Goal: Task Accomplishment & Management: Use online tool/utility

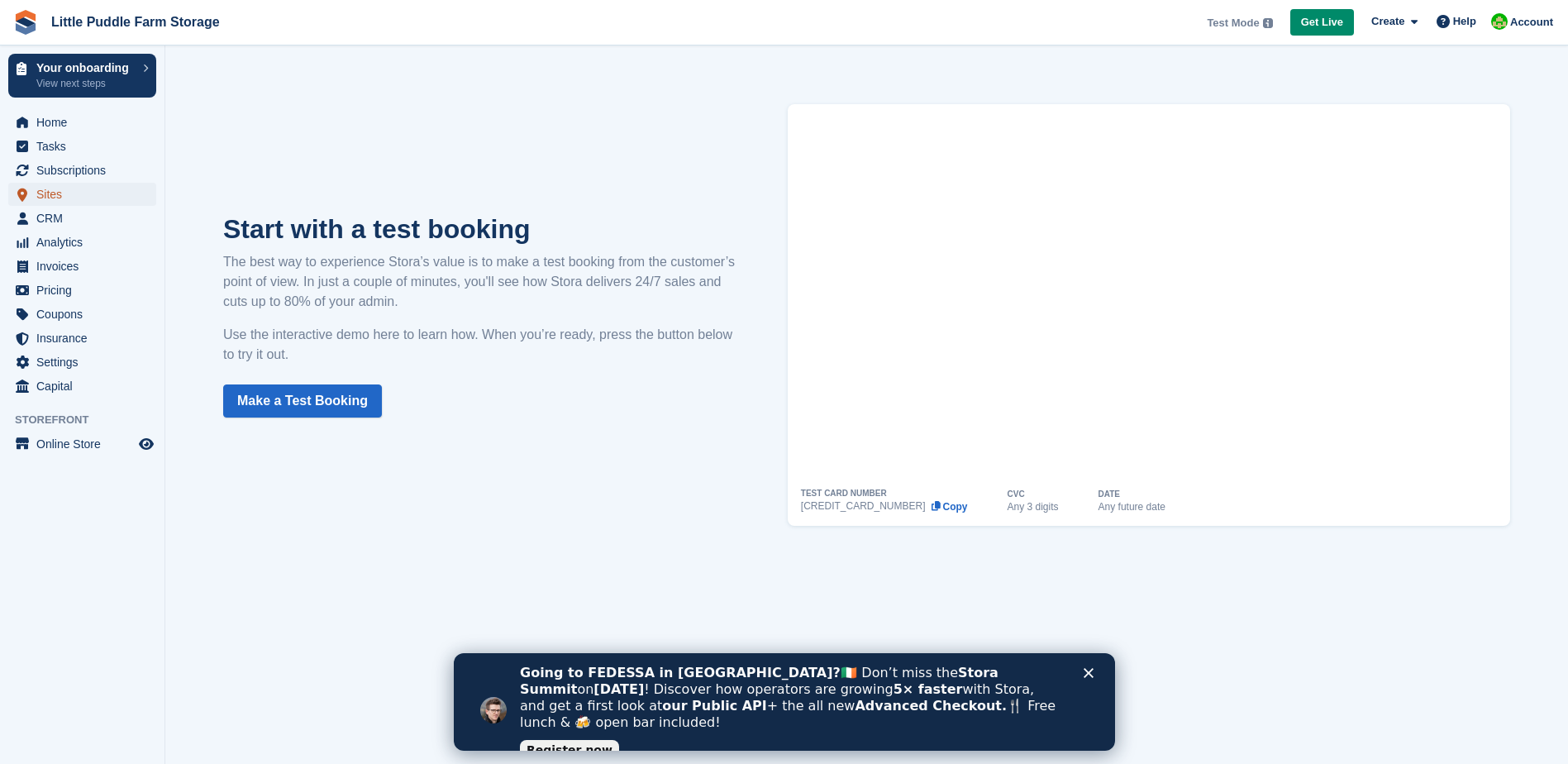
click at [53, 196] on span "Sites" at bounding box center [86, 195] width 99 height 23
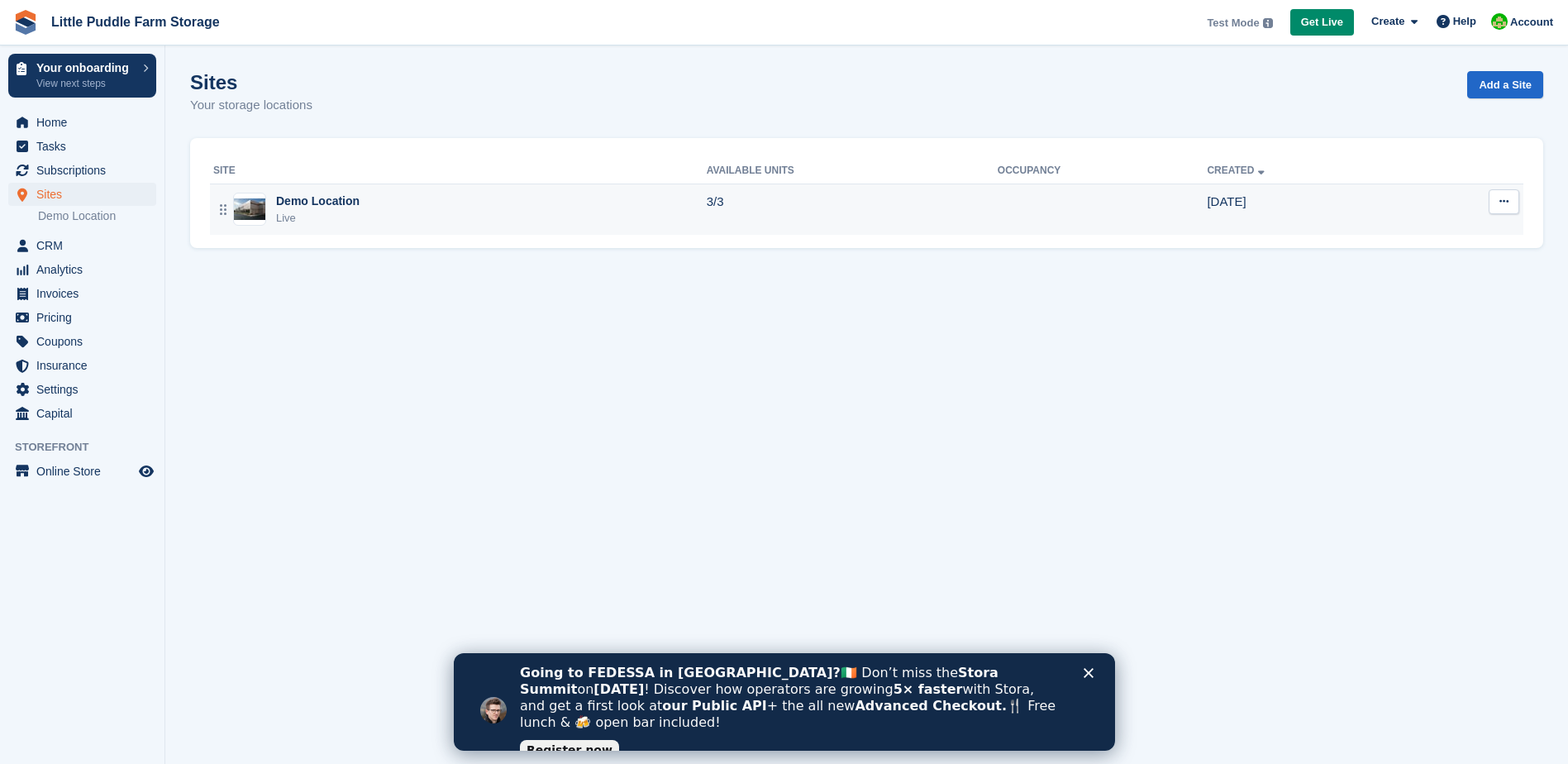
click at [300, 209] on div "Demo Location" at bounding box center [317, 201] width 83 height 17
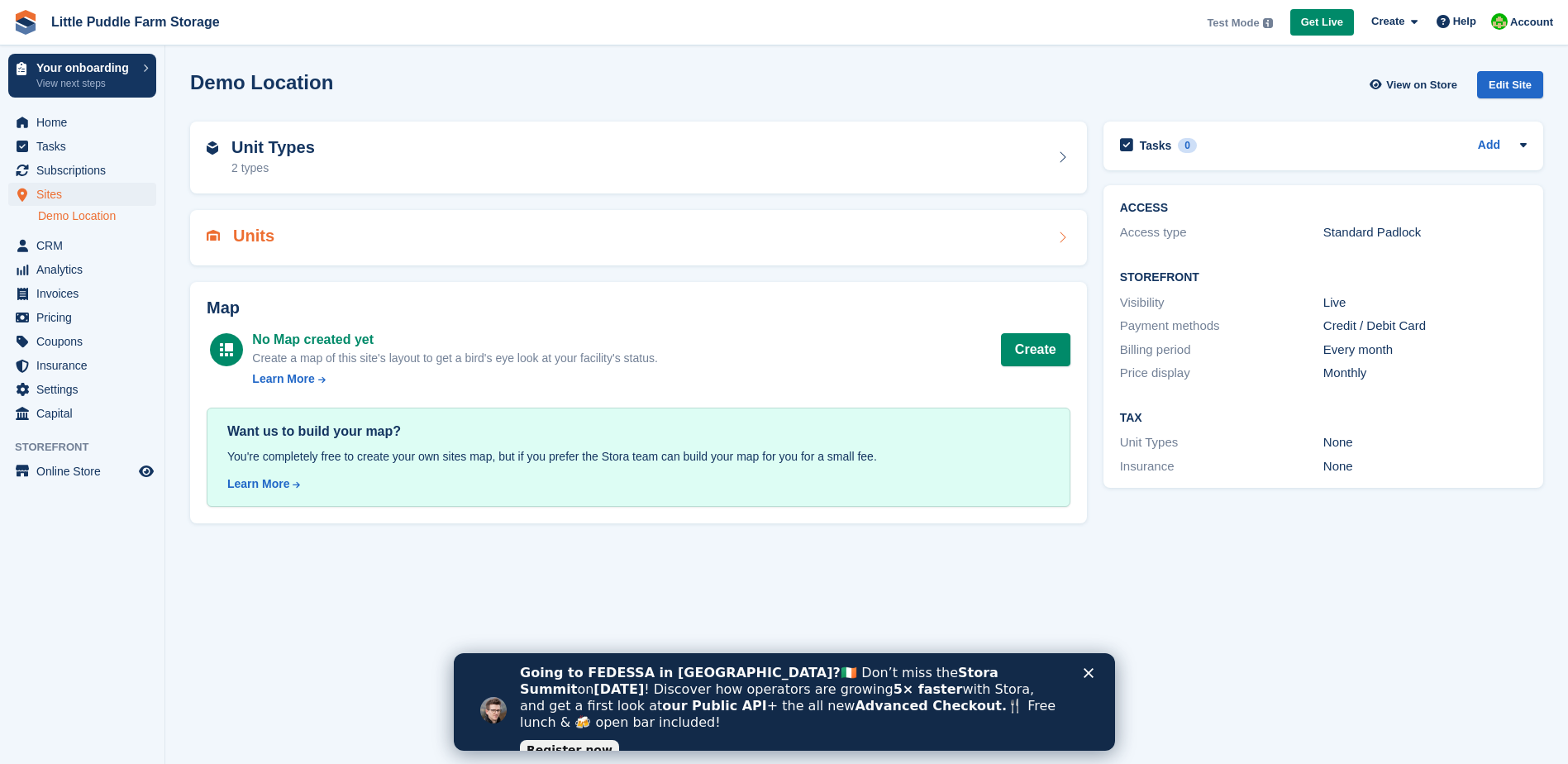
click at [270, 243] on h2 "Units" at bounding box center [254, 236] width 42 height 19
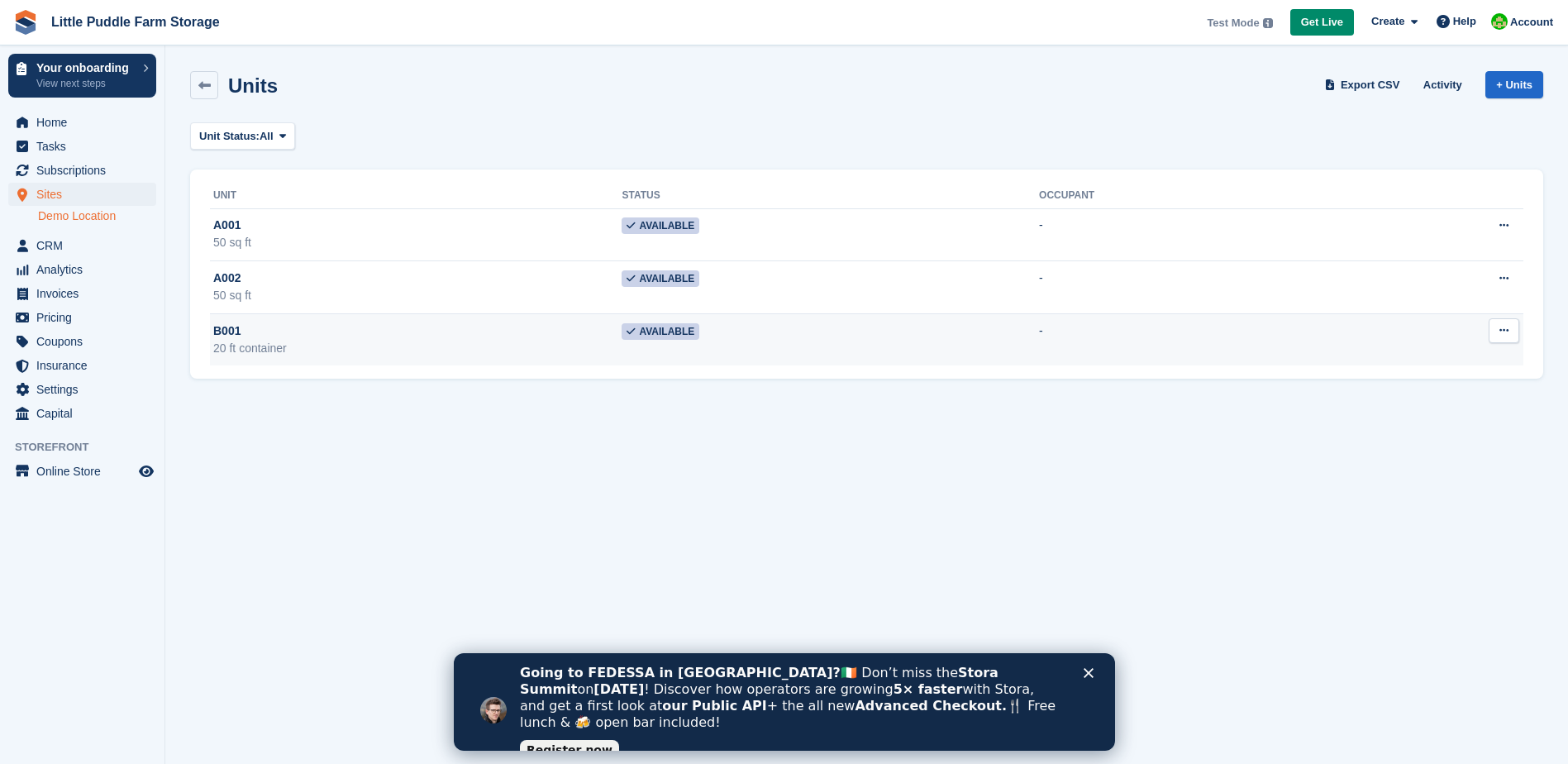
click at [236, 338] on span "B001" at bounding box center [226, 331] width 27 height 17
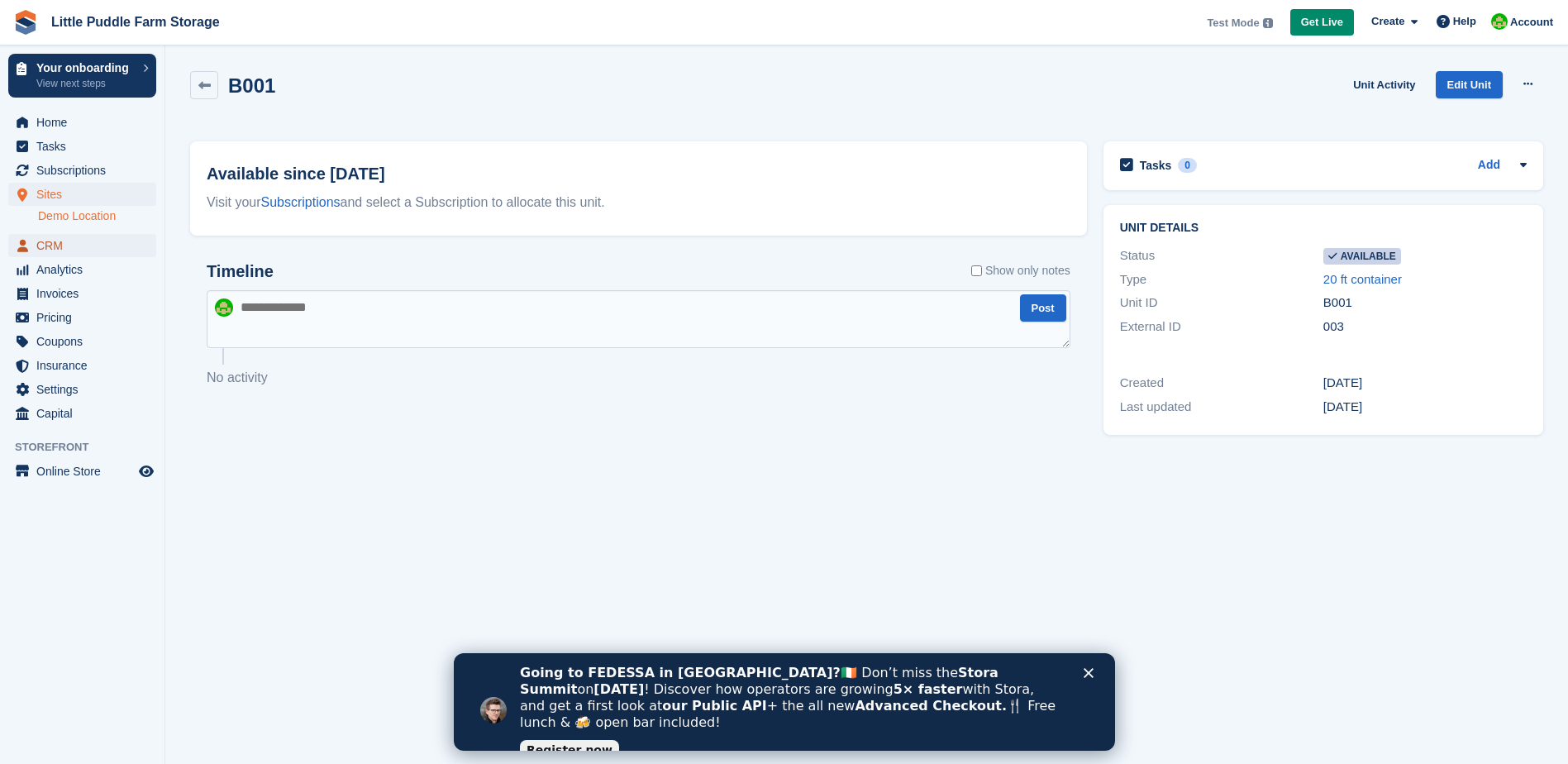
click at [65, 247] on span "CRM" at bounding box center [86, 246] width 99 height 23
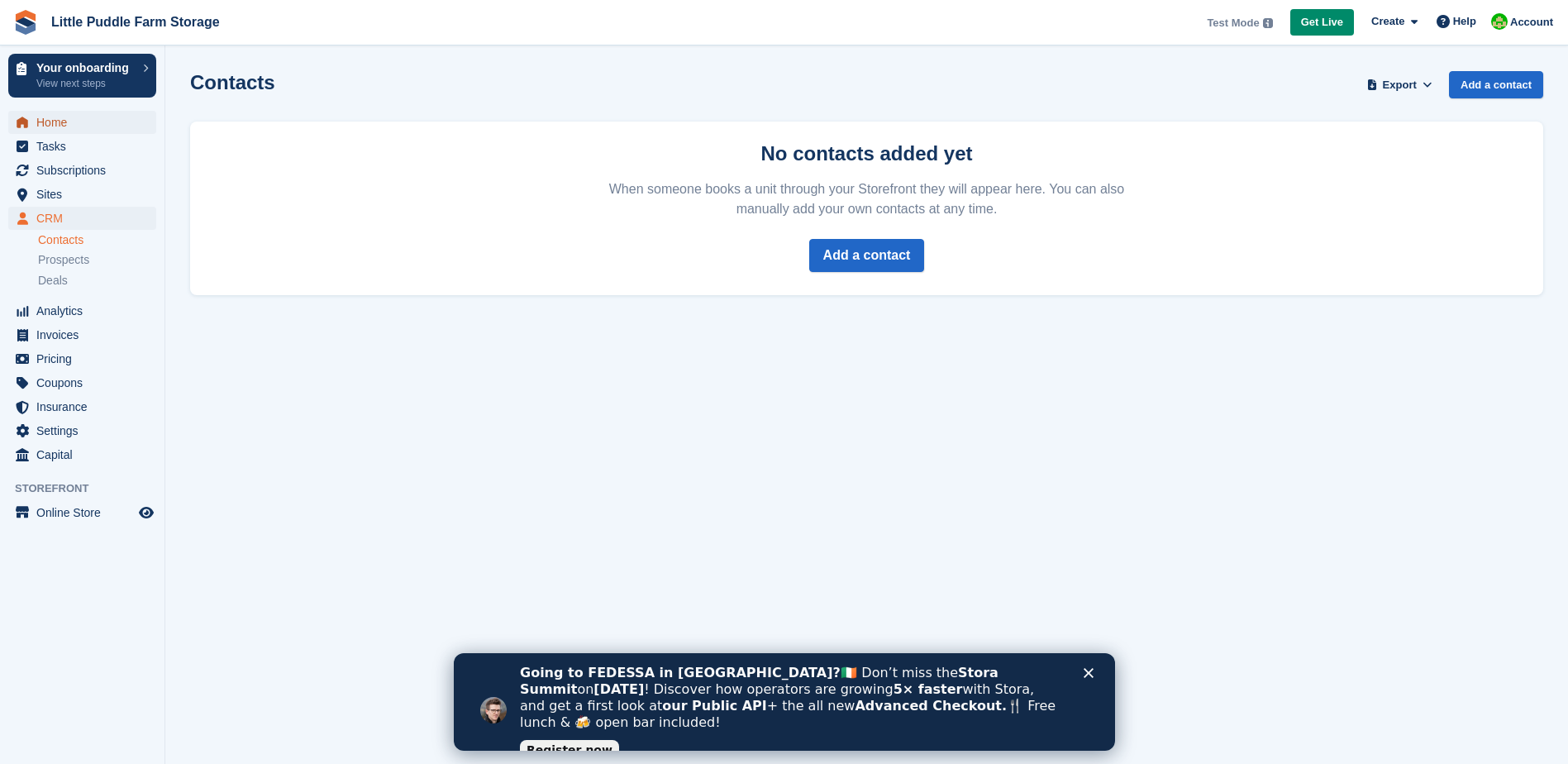
click at [59, 122] on span "Home" at bounding box center [86, 122] width 99 height 23
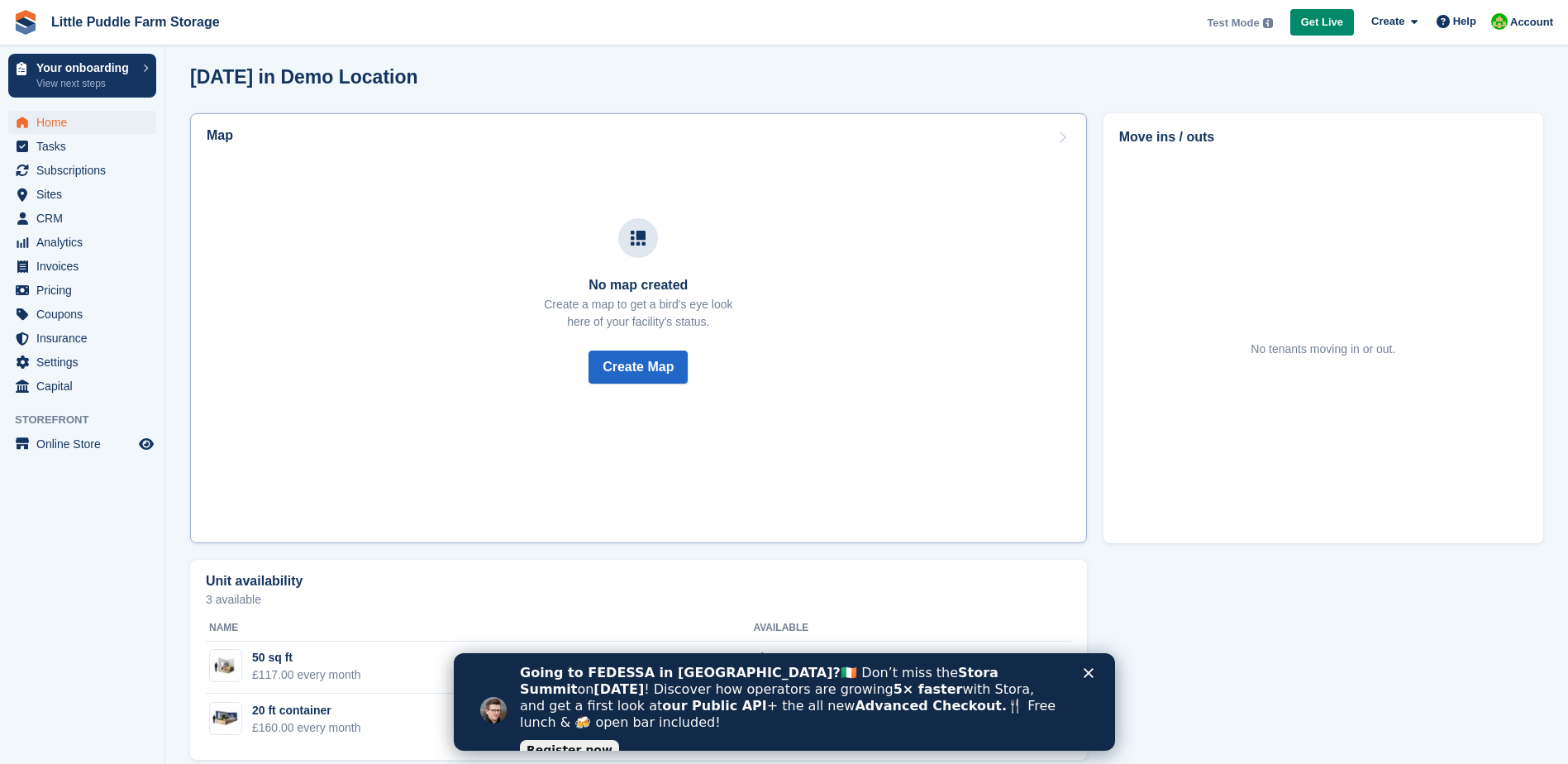
scroll to position [472, 0]
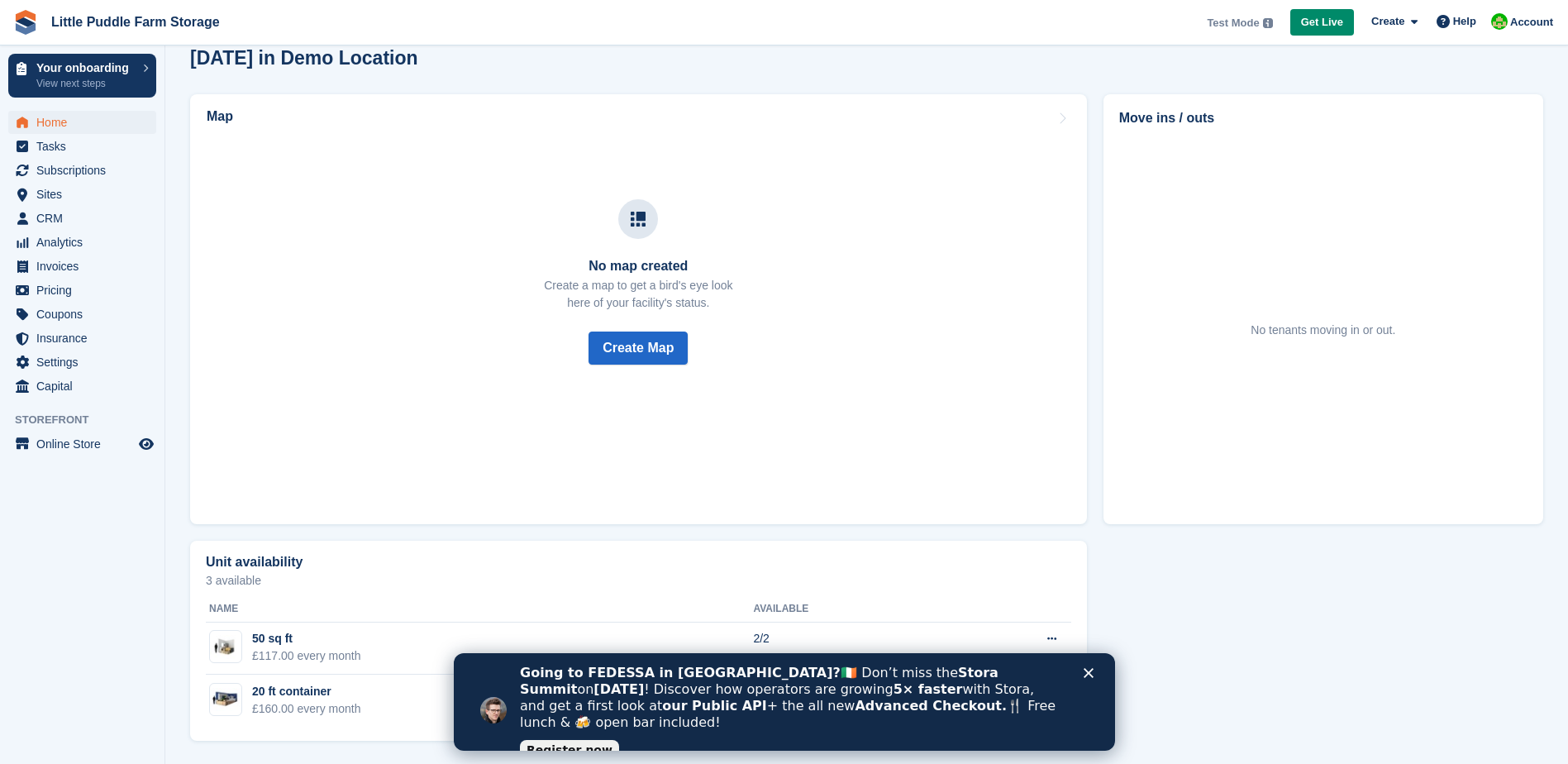
click at [1088, 672] on icon "Close" at bounding box center [1088, 673] width 10 height 10
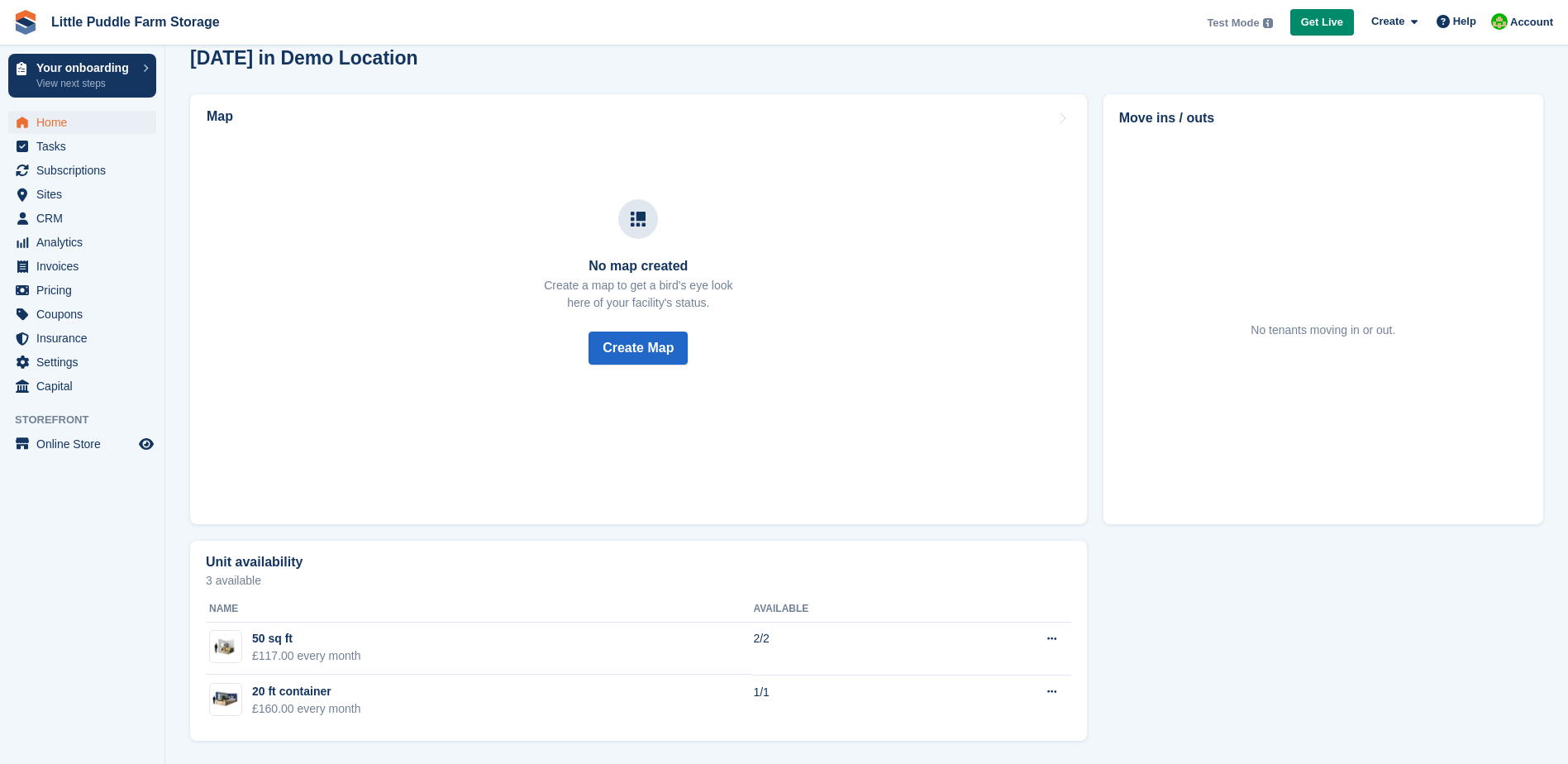
scroll to position [306, 0]
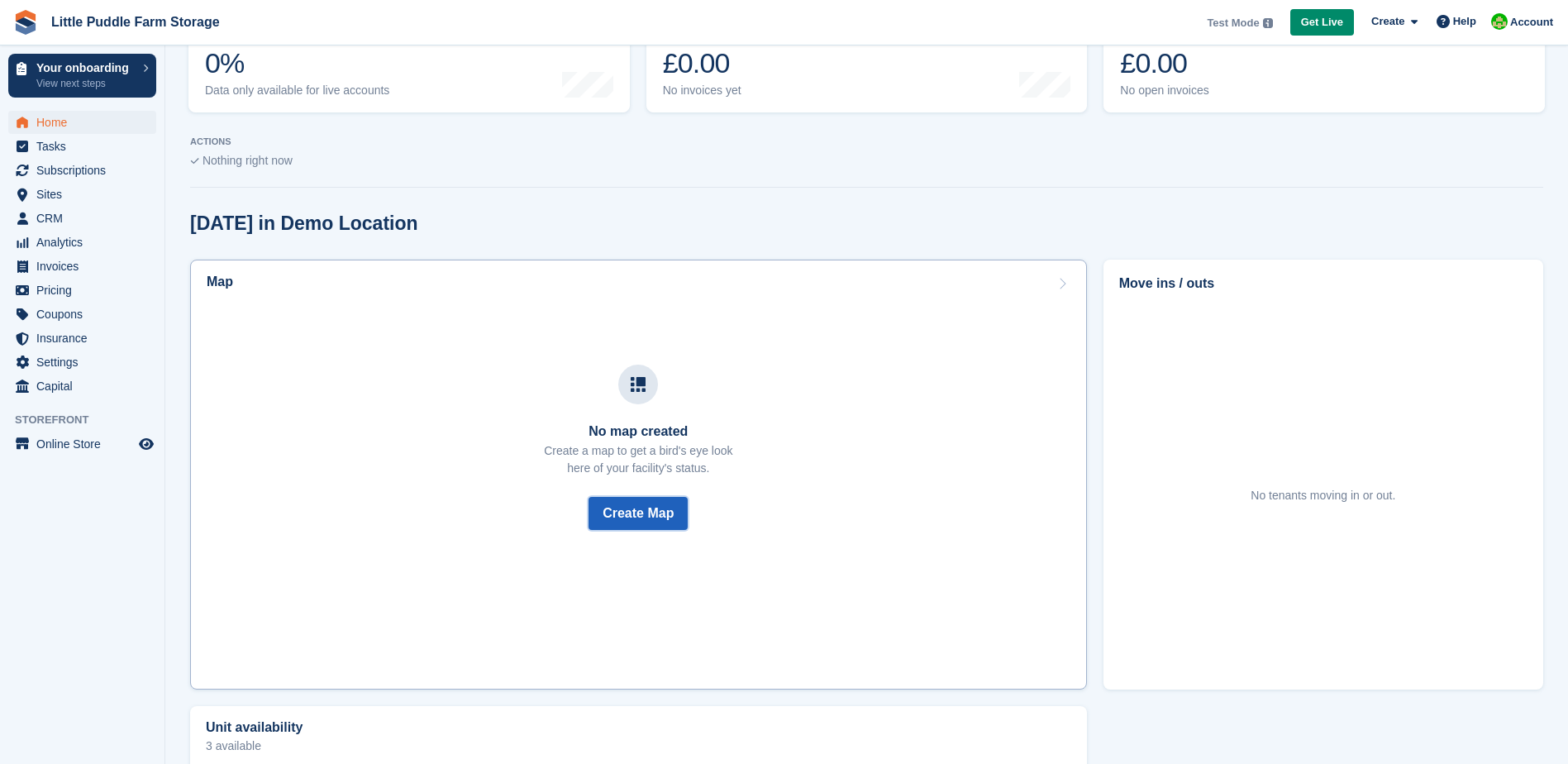
click at [666, 520] on button "Create Map" at bounding box center [638, 513] width 99 height 33
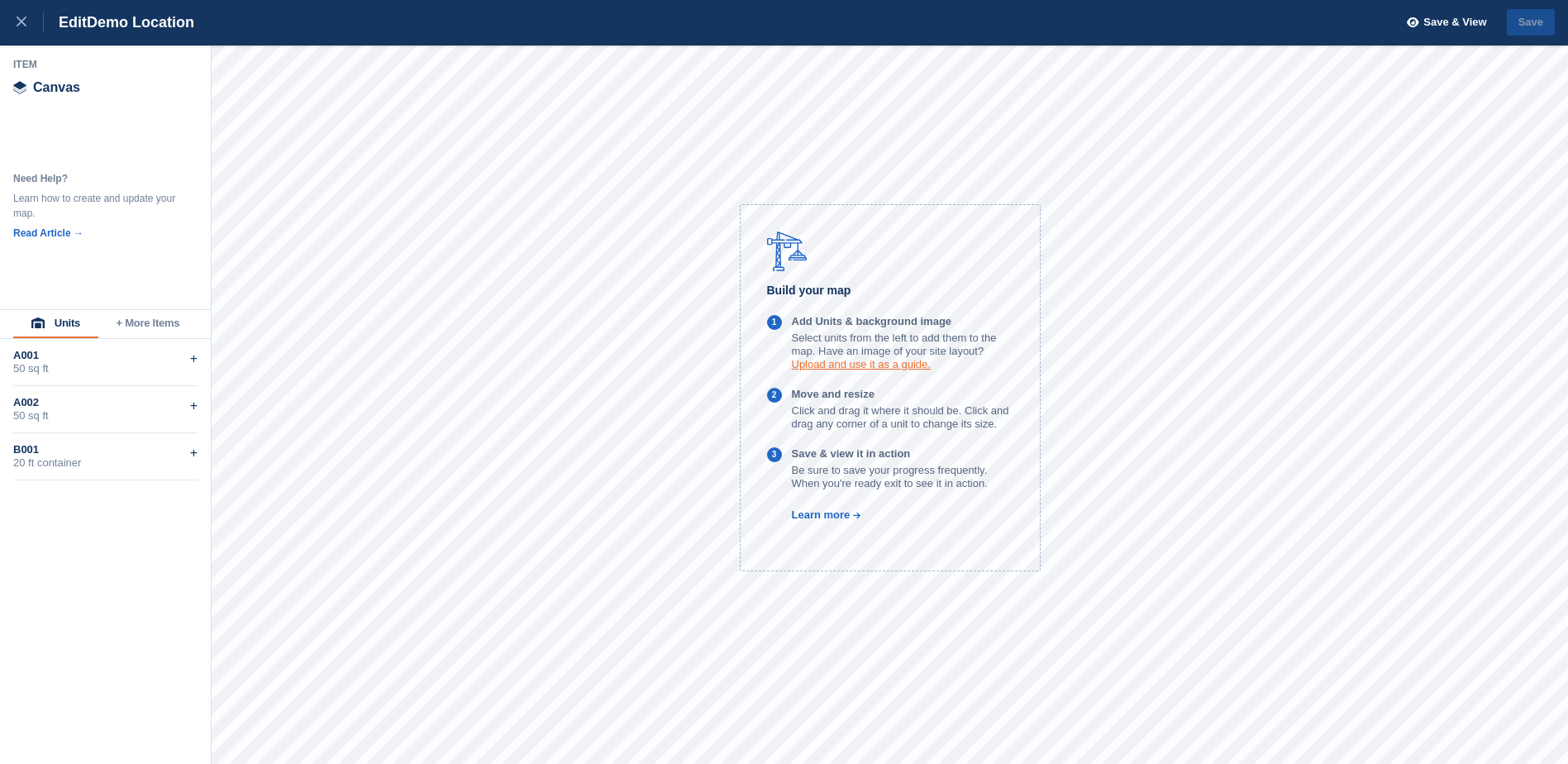
click at [876, 365] on link "Upload and use it as a guide." at bounding box center [860, 364] width 138 height 13
